Goal: Transaction & Acquisition: Subscribe to service/newsletter

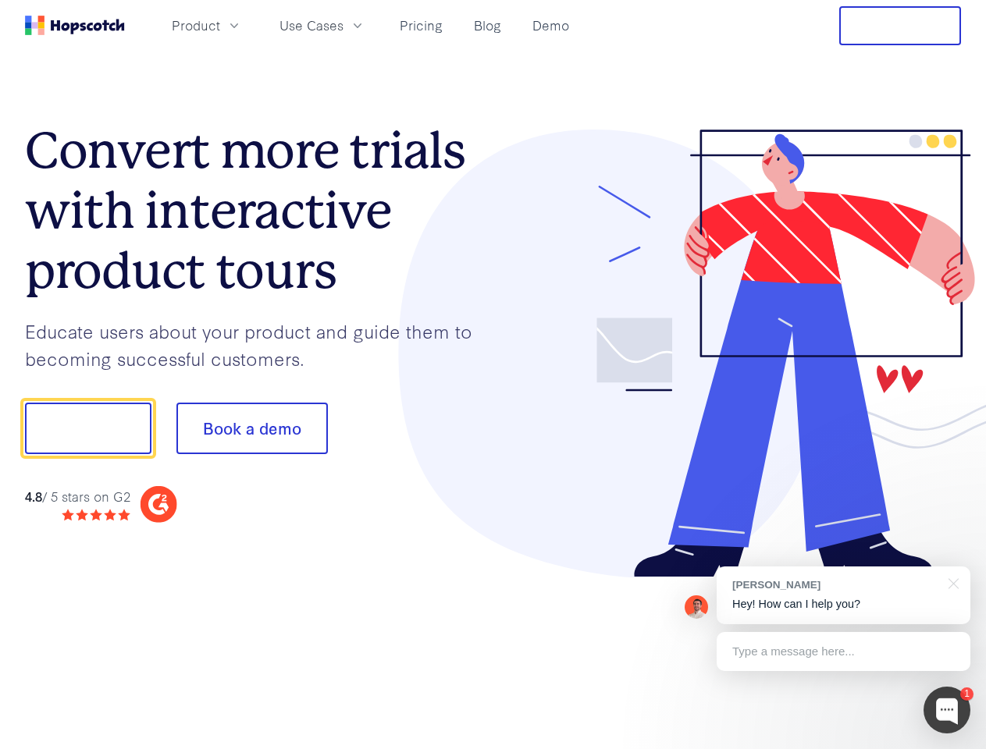
click at [493, 375] on div at bounding box center [727, 354] width 468 height 449
click at [220, 25] on span "Product" at bounding box center [196, 26] width 48 height 20
click at [343, 25] on span "Use Cases" at bounding box center [311, 26] width 64 height 20
click at [900, 26] on button "Free Trial" at bounding box center [900, 25] width 122 height 39
click at [87, 429] on button "Show me!" at bounding box center [88, 429] width 126 height 52
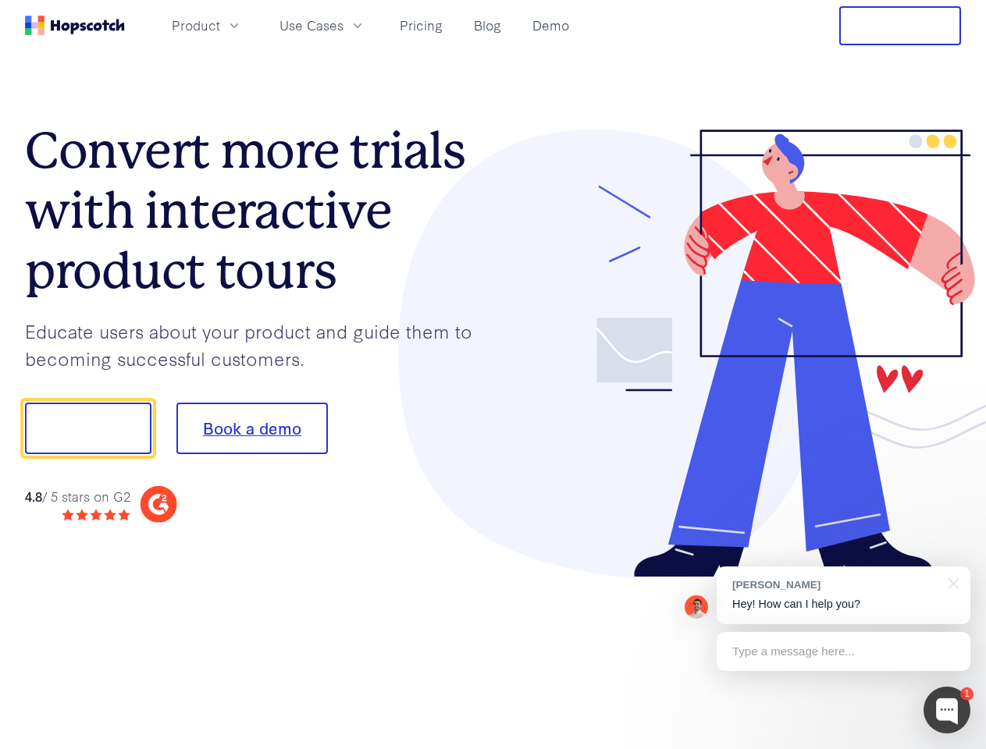
click at [251, 429] on button "Book a demo" at bounding box center [251, 429] width 151 height 52
click at [947, 710] on div at bounding box center [947, 710] width 47 height 47
click at [843, 749] on div "1 [PERSON_NAME] Hey! How can I help you? Type a message here... Free live chat …" at bounding box center [493, 749] width 986 height 0
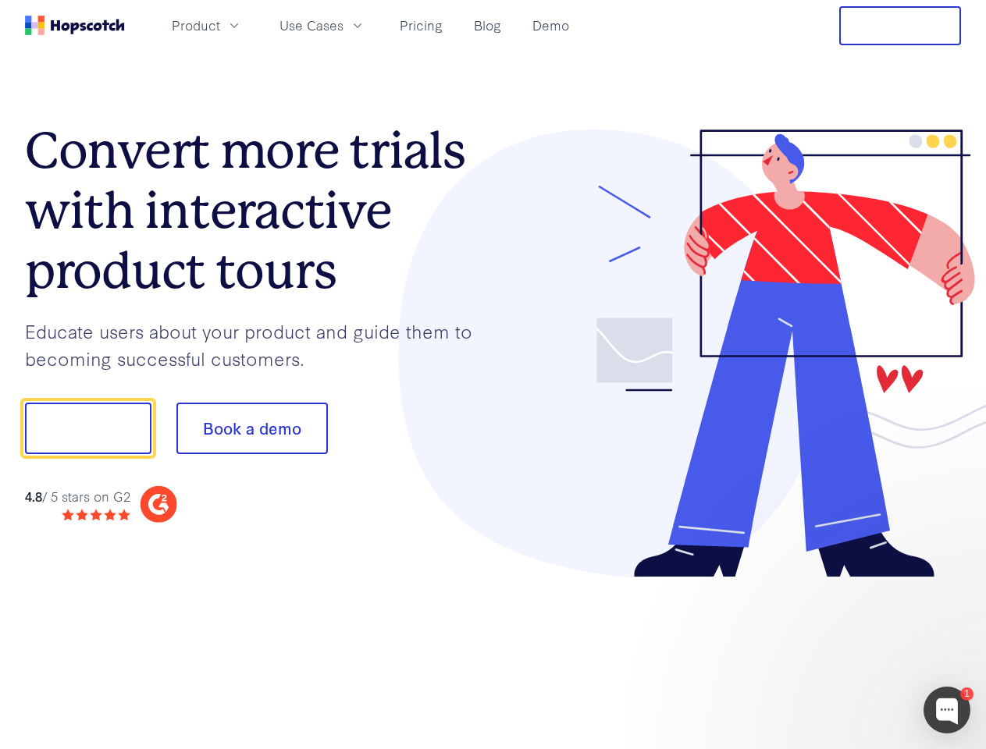
click at [951, 582] on div at bounding box center [824, 530] width 293 height 311
click at [843, 652] on div at bounding box center [824, 530] width 293 height 311
